Goal: Transaction & Acquisition: Subscribe to service/newsletter

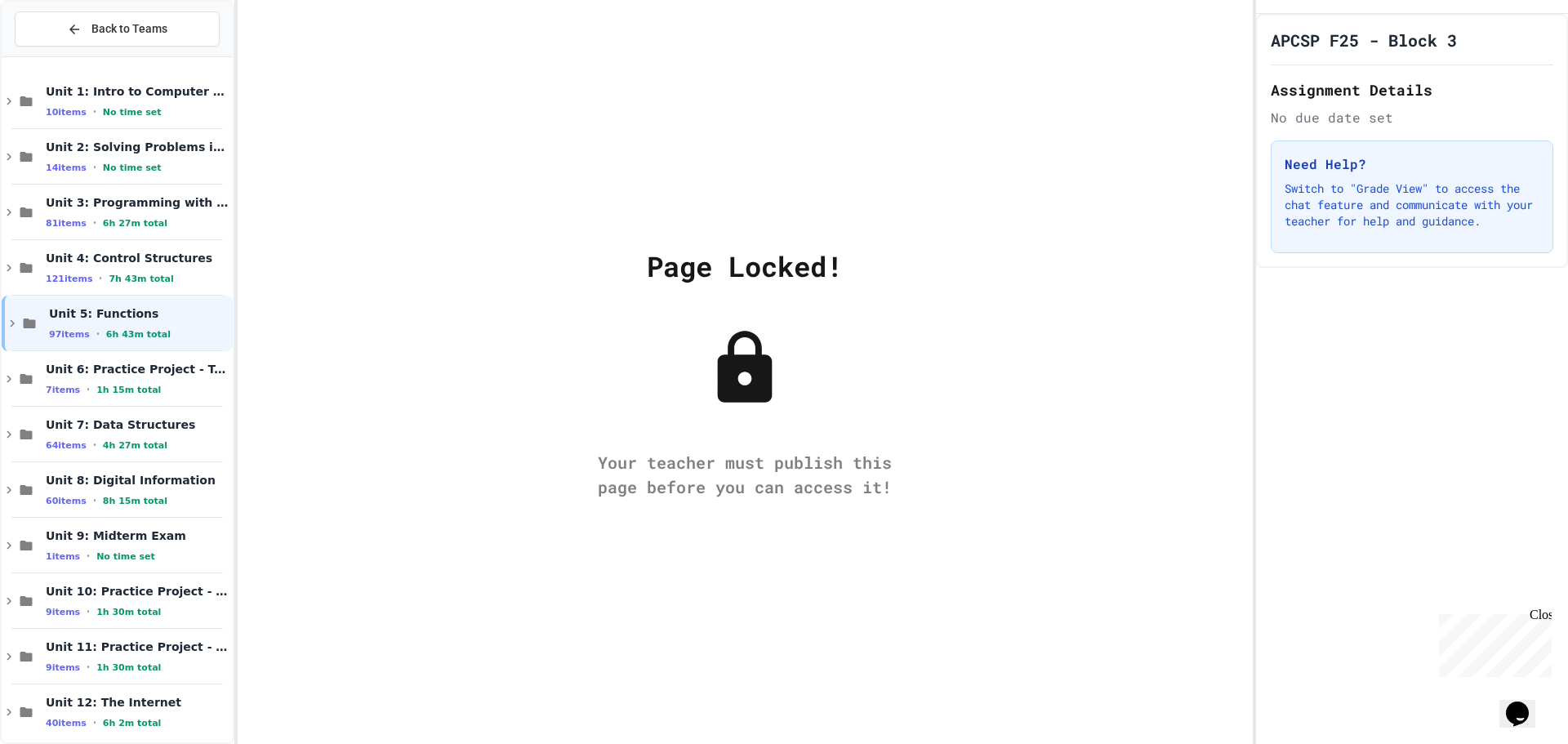
click at [712, 386] on icon at bounding box center [744, 368] width 81 height 81
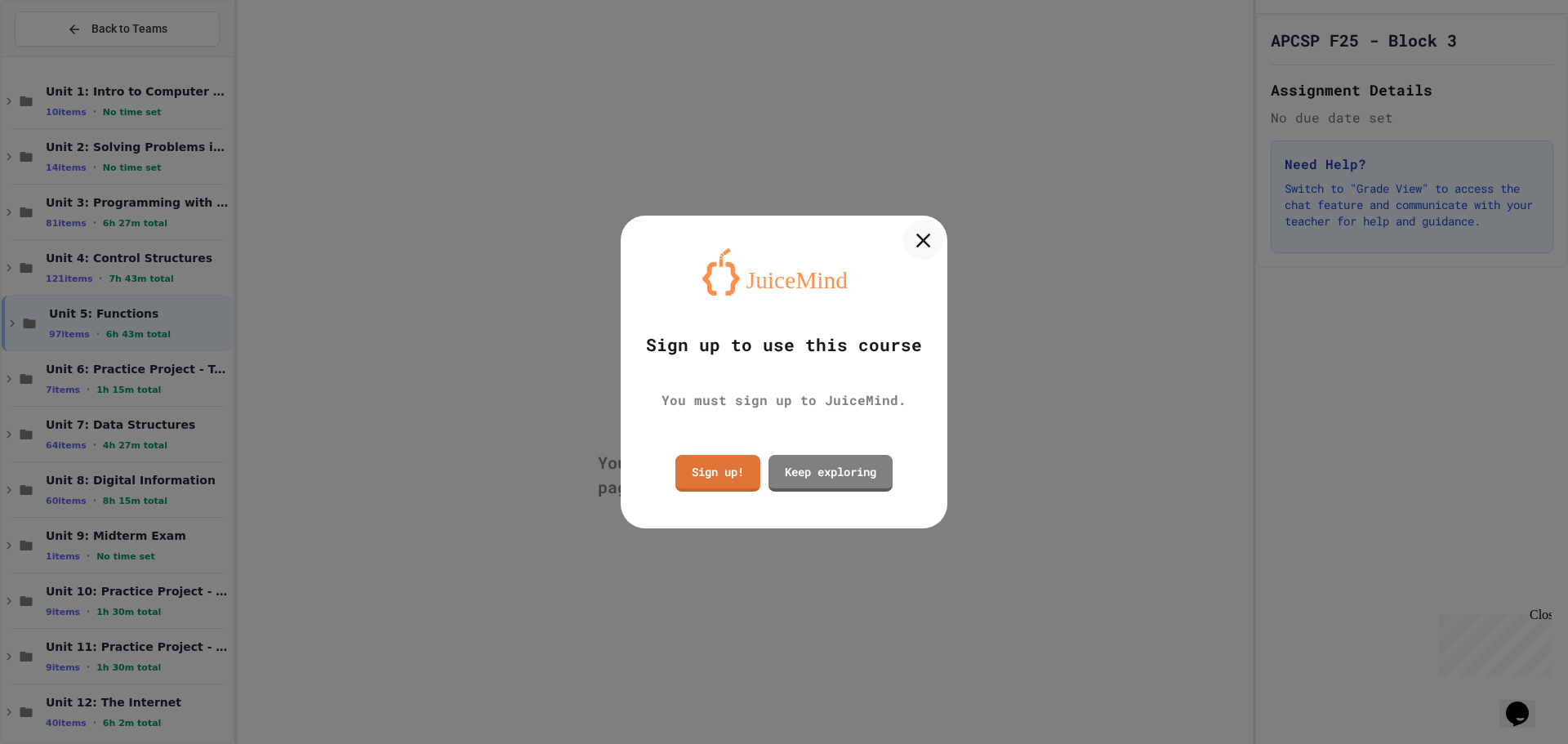
drag, startPoint x: 932, startPoint y: 242, endPoint x: 939, endPoint y: 268, distance: 26.9
click at [939, 268] on div "Sign up to use this course You must sign up to JuiceMind. Sign up! Keep explori…" at bounding box center [784, 372] width 327 height 312
click at [938, 256] on div "Sign up to use this course You must sign up to JuiceMind. Sign up! Keep explori…" at bounding box center [784, 372] width 327 height 312
click at [930, 225] on div at bounding box center [923, 240] width 38 height 38
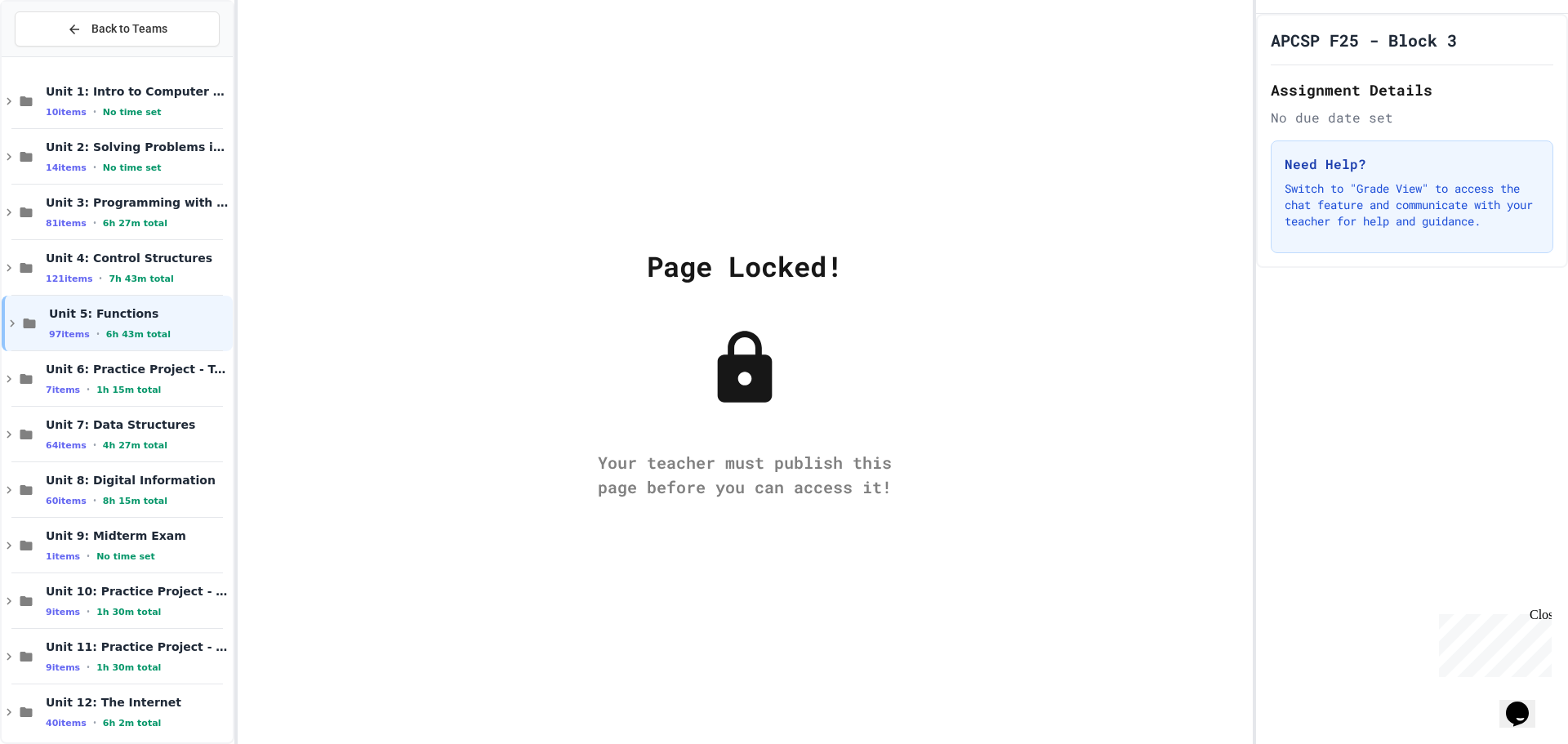
drag, startPoint x: 780, startPoint y: 384, endPoint x: 1111, endPoint y: 366, distance: 331.5
click at [1111, 366] on div "Page Locked! Your teacher must publish this page before you can access it!" at bounding box center [745, 372] width 1015 height 744
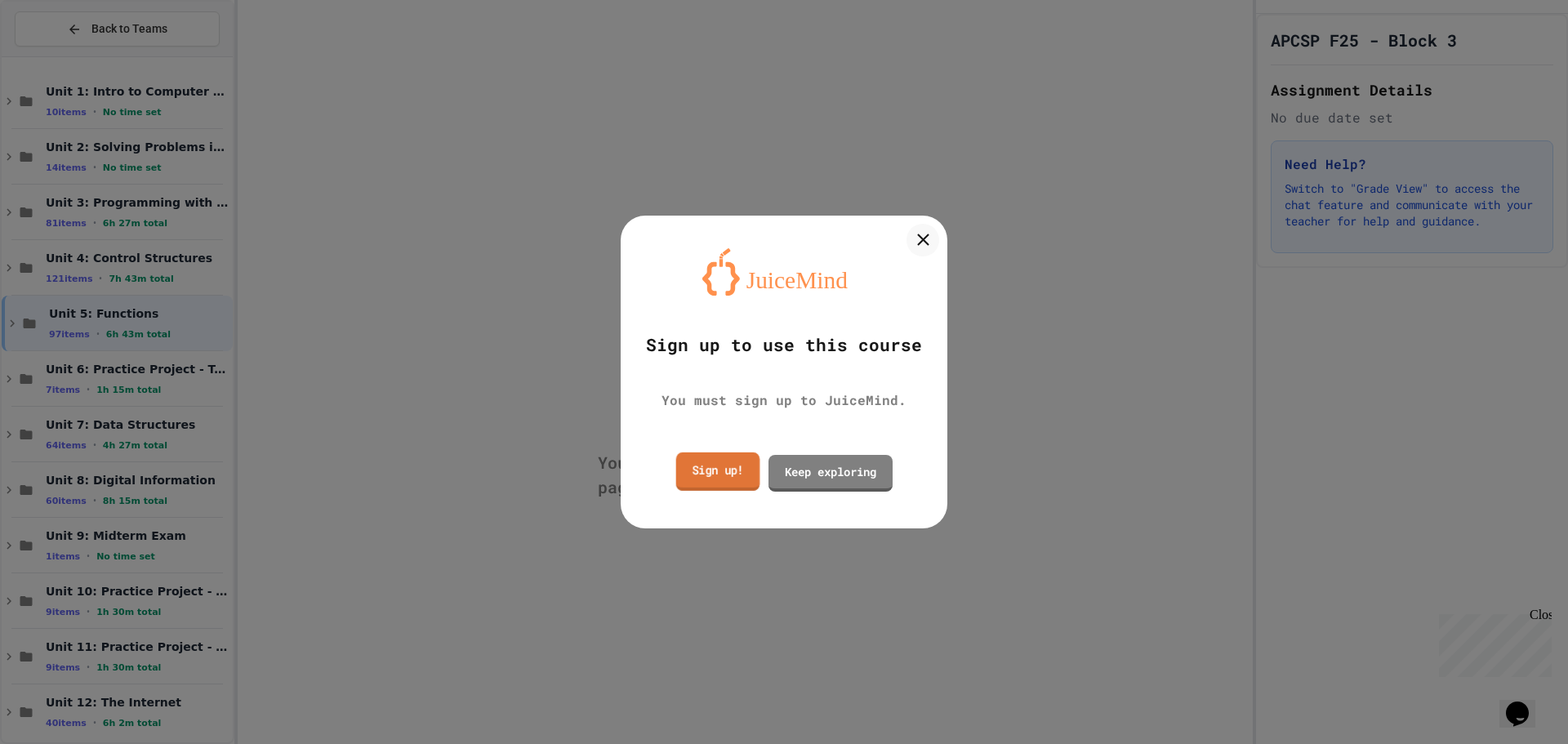
click at [732, 477] on link "Sign up!" at bounding box center [718, 470] width 84 height 38
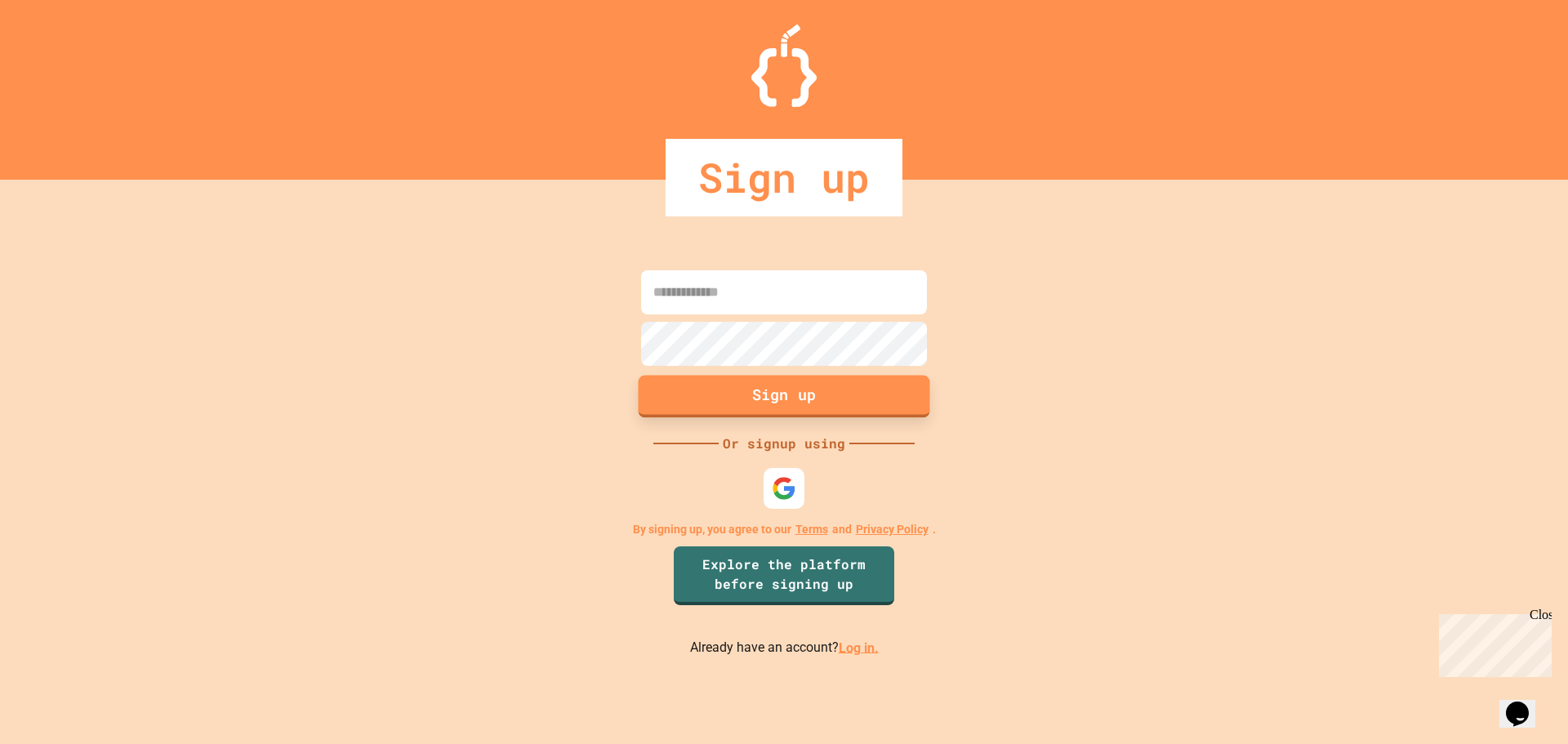
click at [796, 399] on button "Sign up" at bounding box center [784, 395] width 291 height 42
